Goal: Task Accomplishment & Management: Use online tool/utility

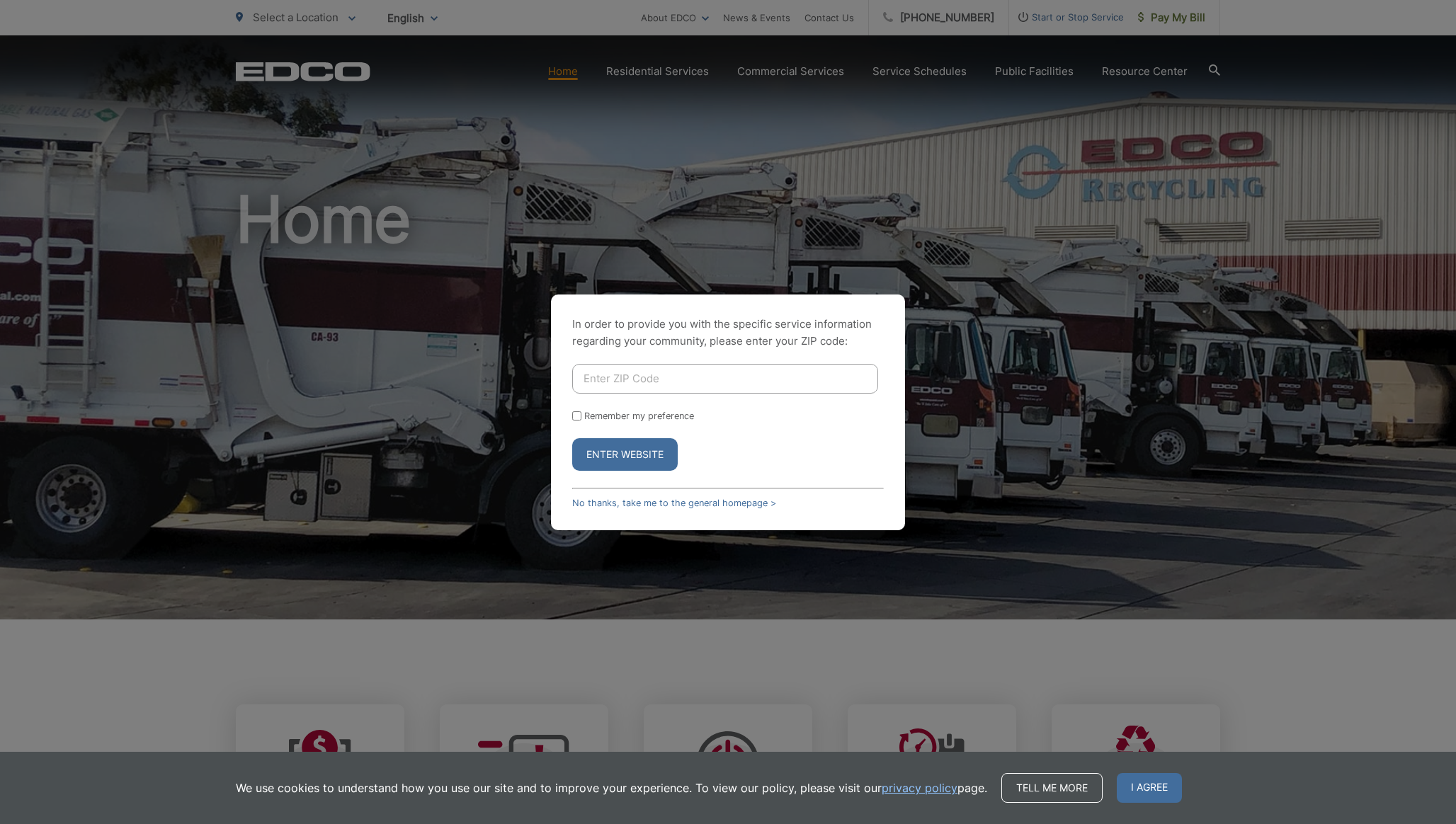
click at [622, 384] on input "Enter ZIP Code" at bounding box center [725, 378] width 306 height 30
type input "92028"
click at [629, 453] on button "Enter Website" at bounding box center [624, 454] width 105 height 32
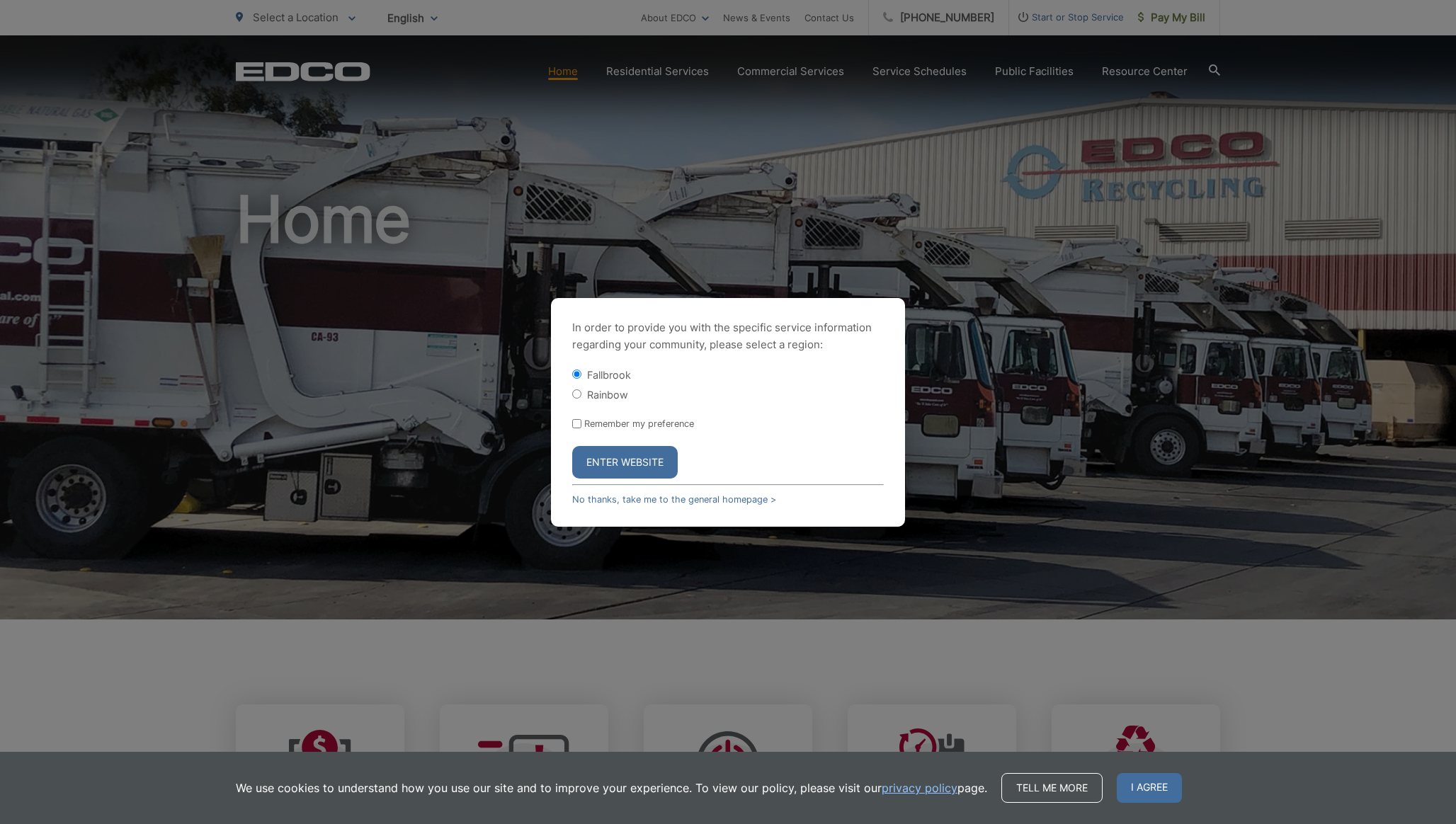
click at [623, 469] on button "Enter Website" at bounding box center [624, 462] width 105 height 32
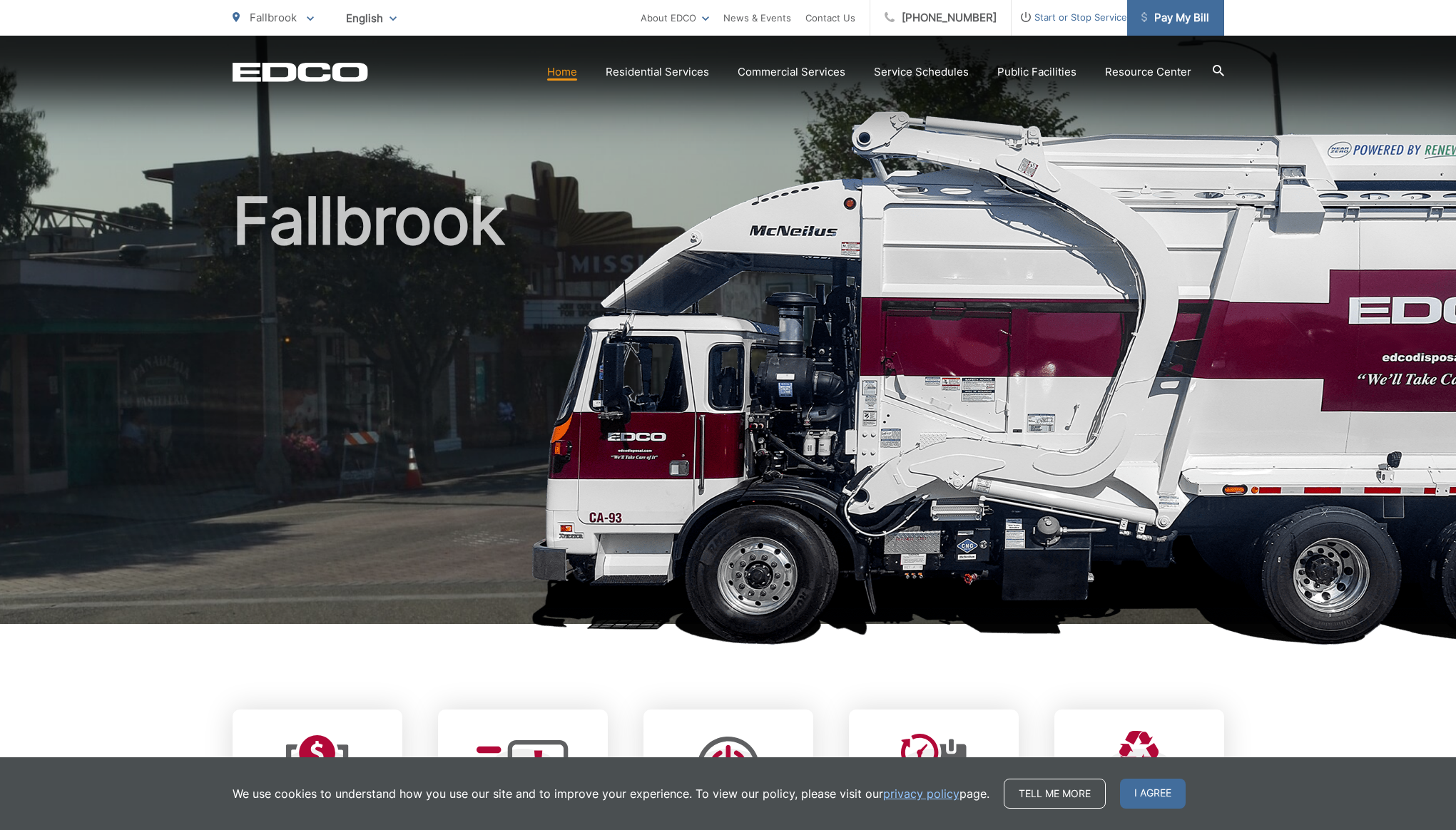
click at [1188, 13] on span "Pay My Bill" at bounding box center [1175, 18] width 68 height 18
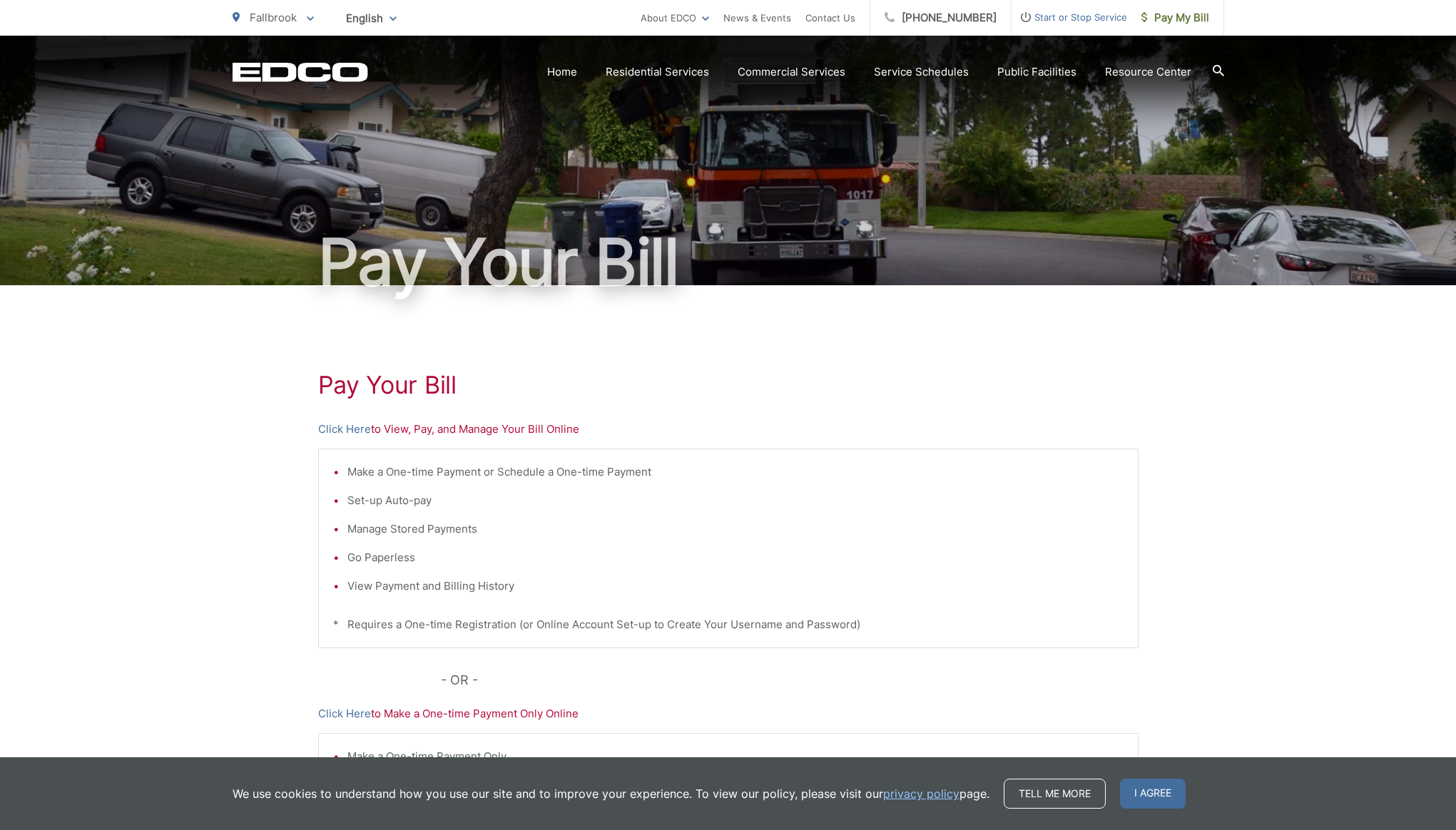
click at [343, 428] on link "Click Here" at bounding box center [344, 429] width 53 height 18
